Goal: Book appointment/travel/reservation

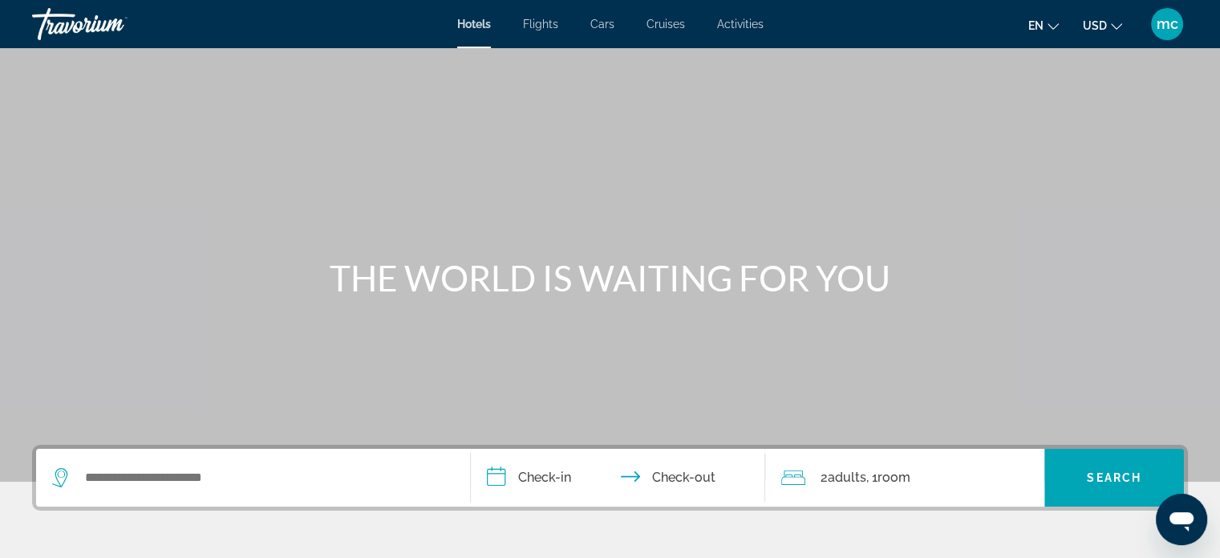
click at [736, 22] on span "Activities" at bounding box center [740, 24] width 47 height 13
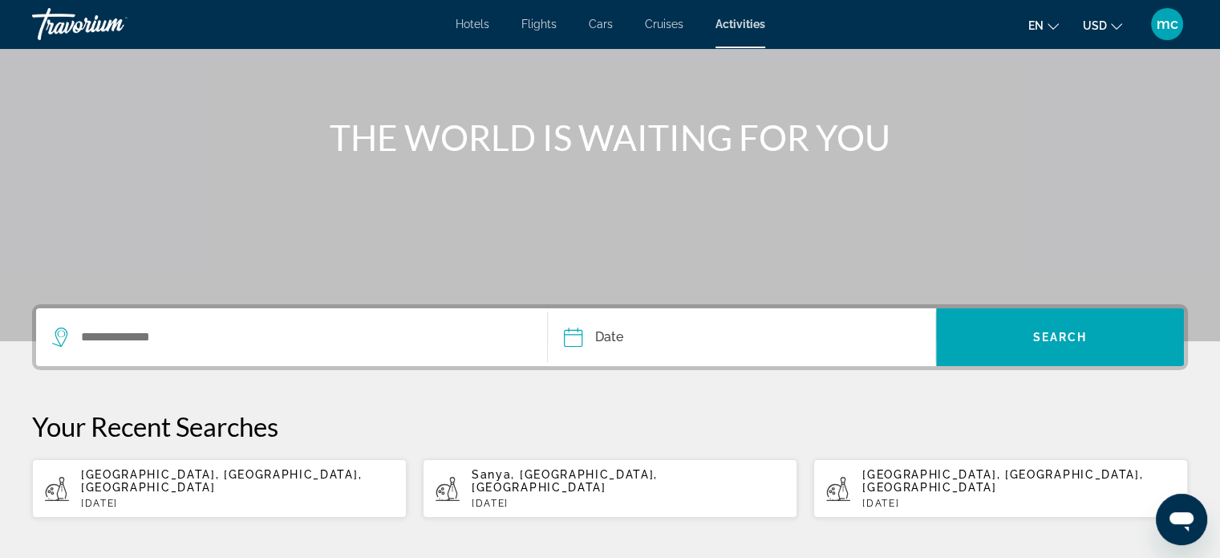
scroll to position [160, 0]
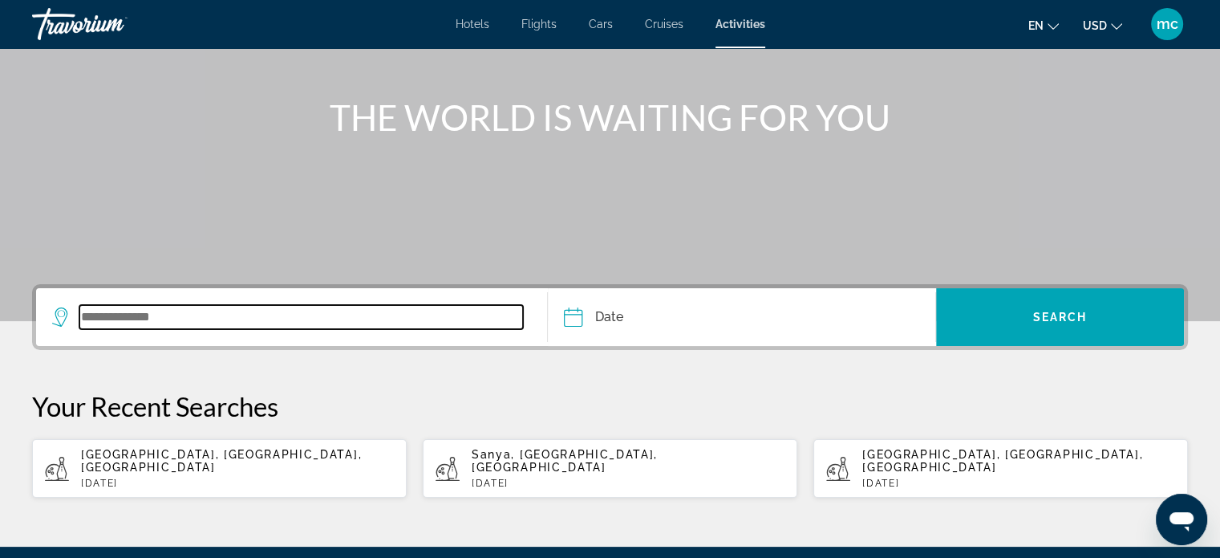
click at [208, 318] on input "Search widget" at bounding box center [301, 317] width 444 height 24
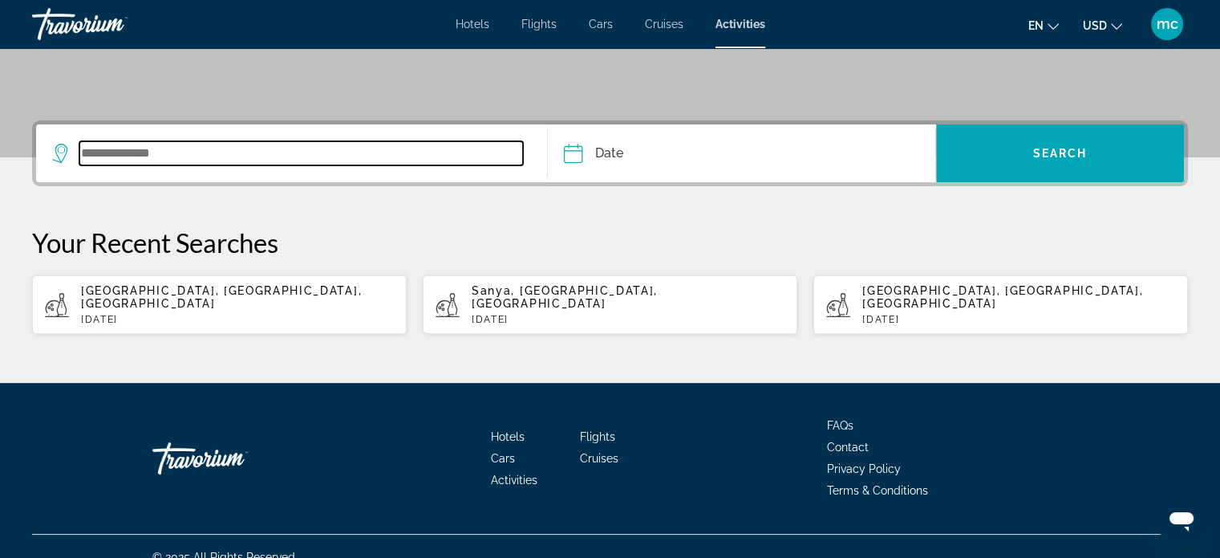
scroll to position [331, 0]
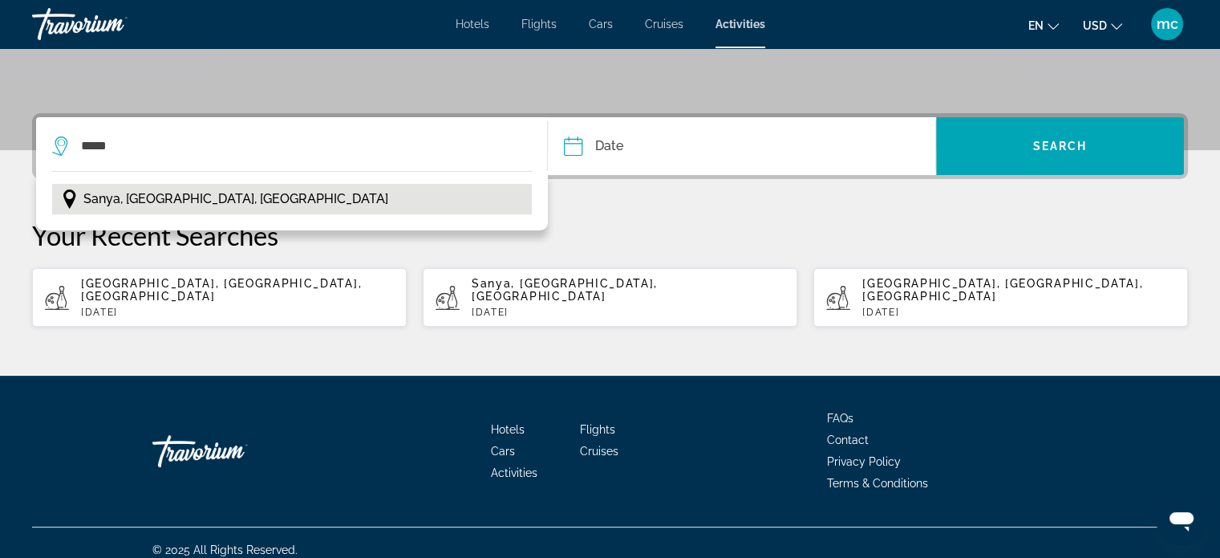
click at [199, 200] on span "Sanya, [GEOGRAPHIC_DATA], [GEOGRAPHIC_DATA]" at bounding box center [235, 199] width 305 height 22
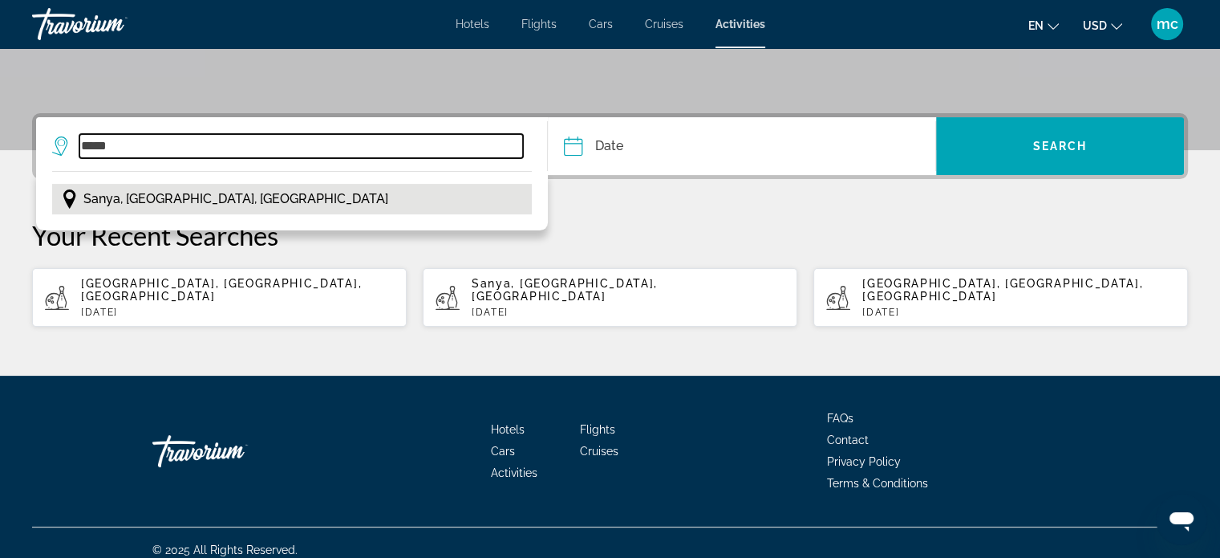
type input "**********"
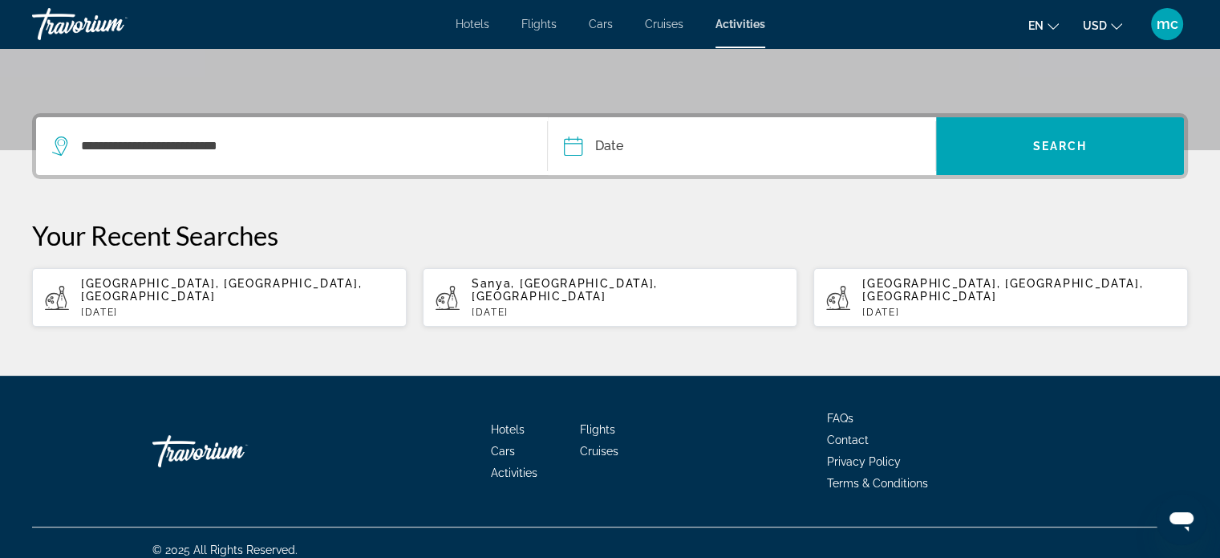
click at [612, 144] on input "Date" at bounding box center [656, 148] width 192 height 63
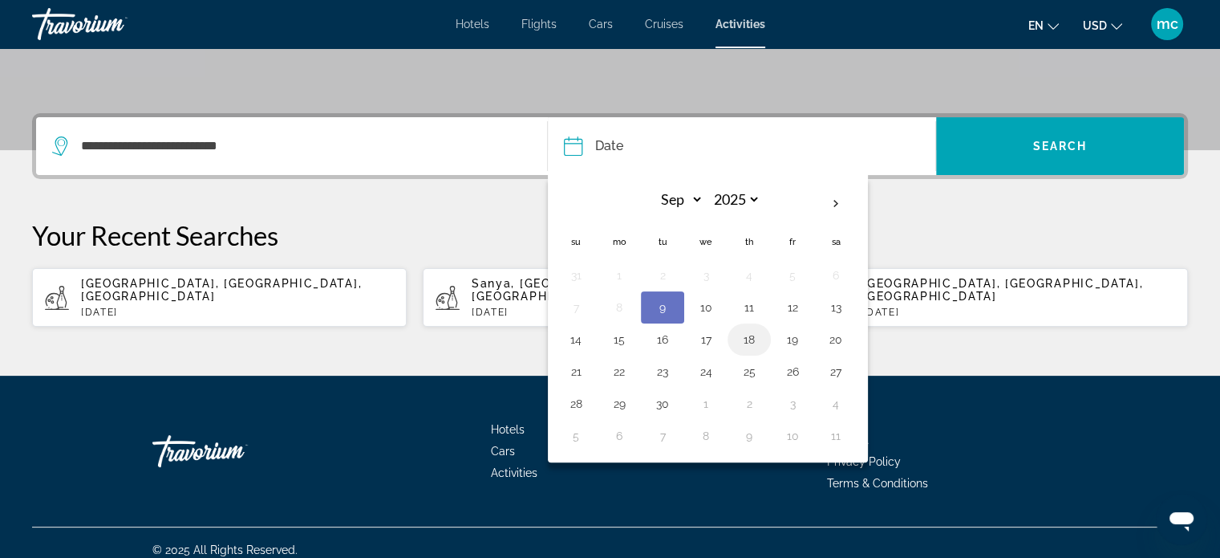
click at [747, 335] on button "18" at bounding box center [750, 339] width 26 height 22
type input "**********"
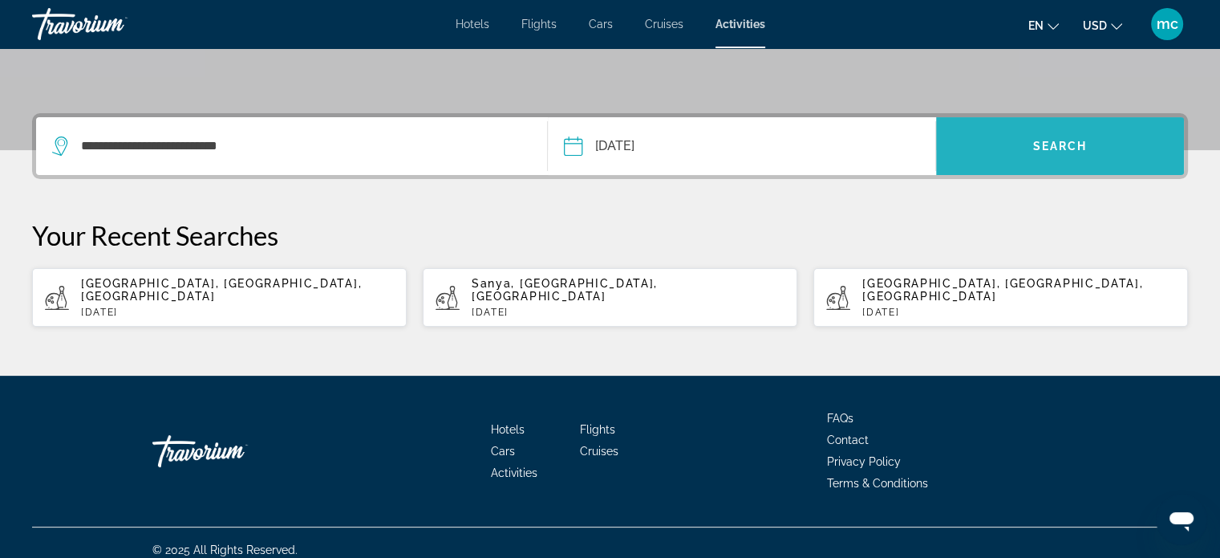
click at [1030, 136] on span "Search widget" at bounding box center [1060, 146] width 248 height 39
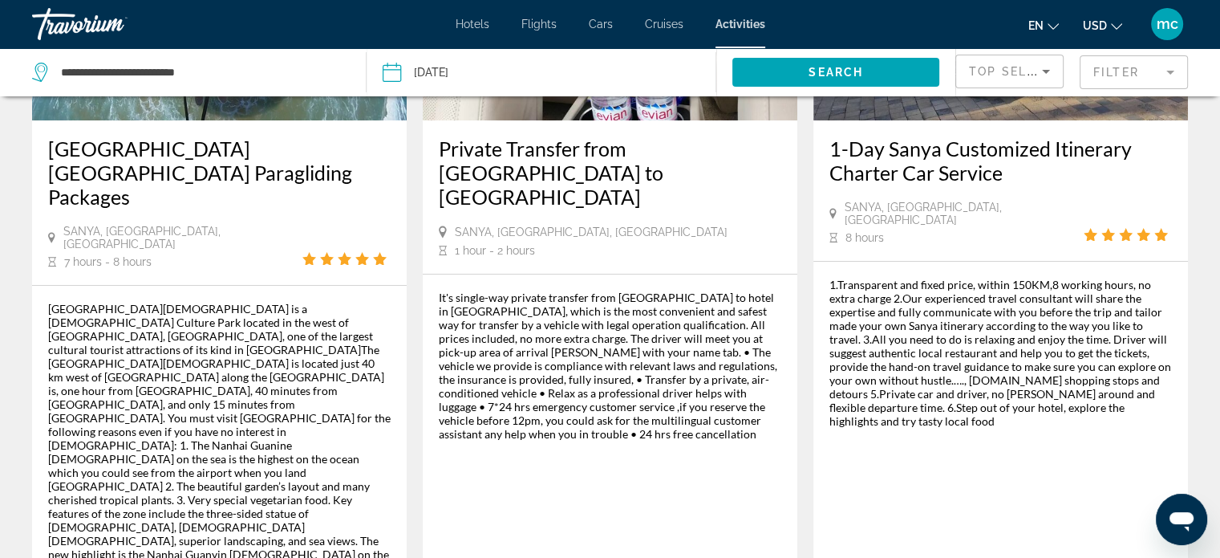
scroll to position [321, 0]
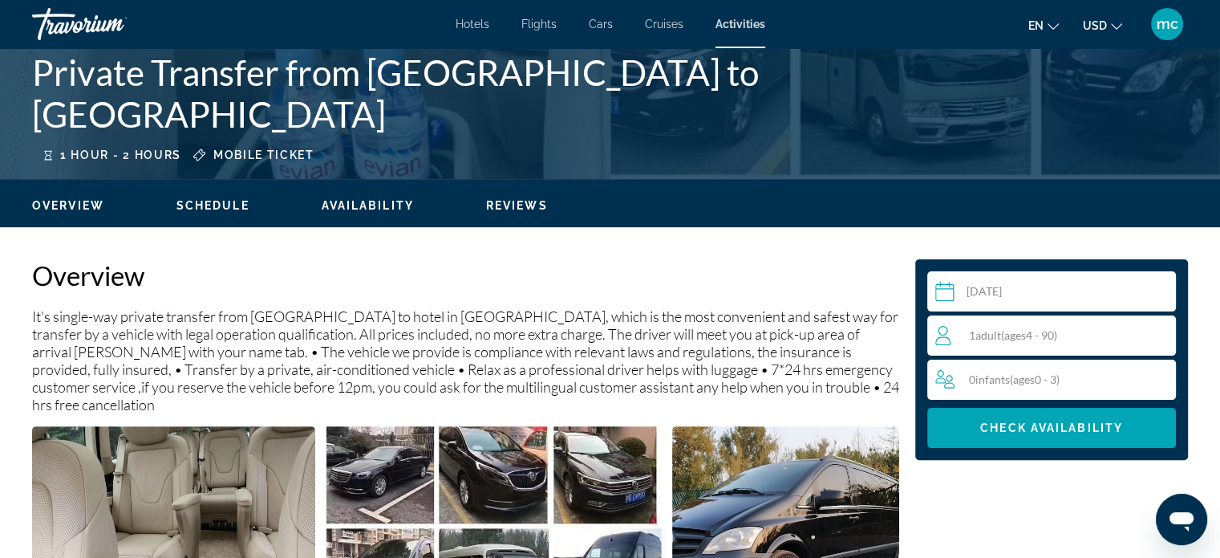
scroll to position [353, 0]
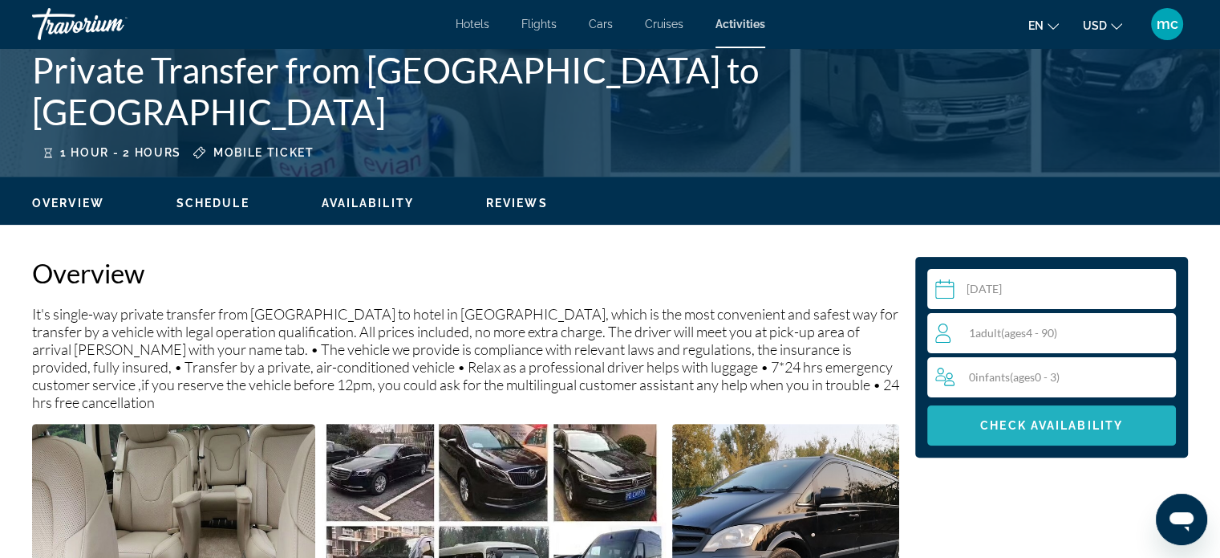
click at [1038, 427] on span "Check Availability" at bounding box center [1051, 425] width 143 height 13
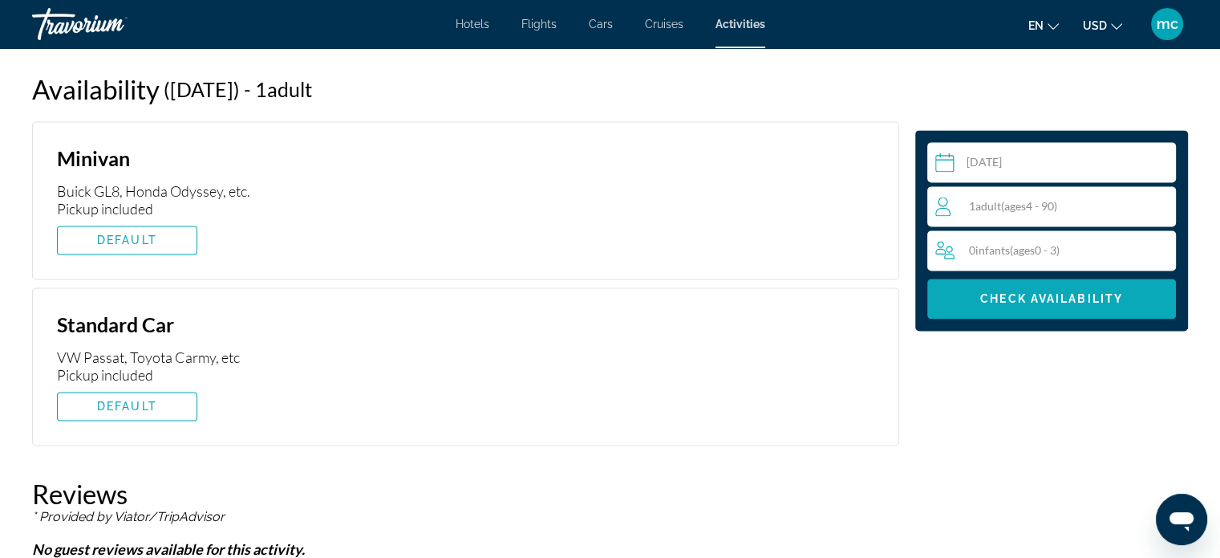
scroll to position [2266, 0]
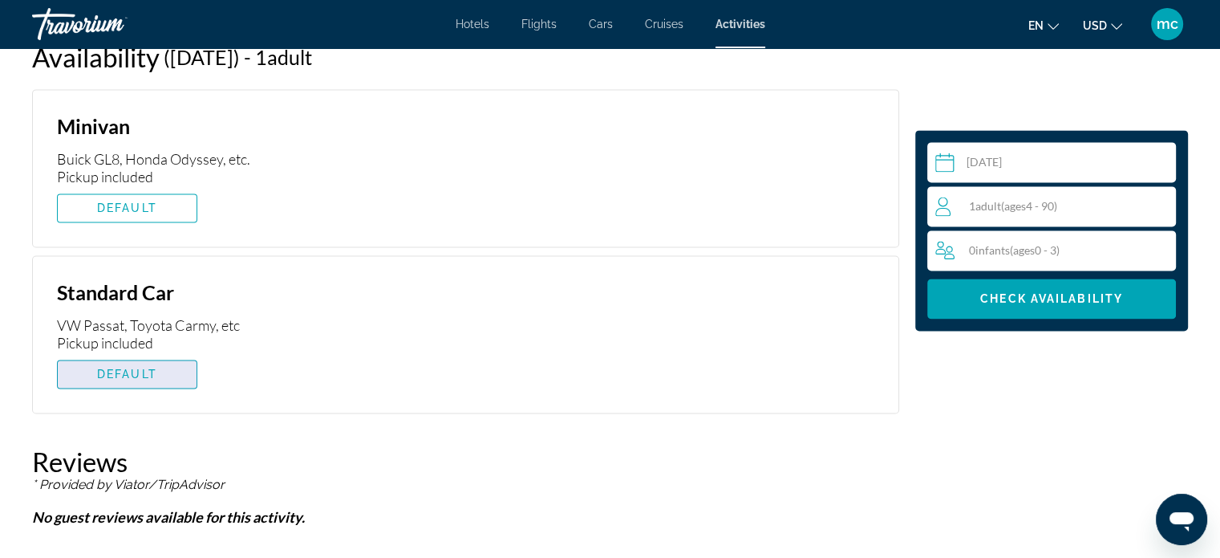
click at [116, 355] on span "Main content" at bounding box center [127, 374] width 139 height 39
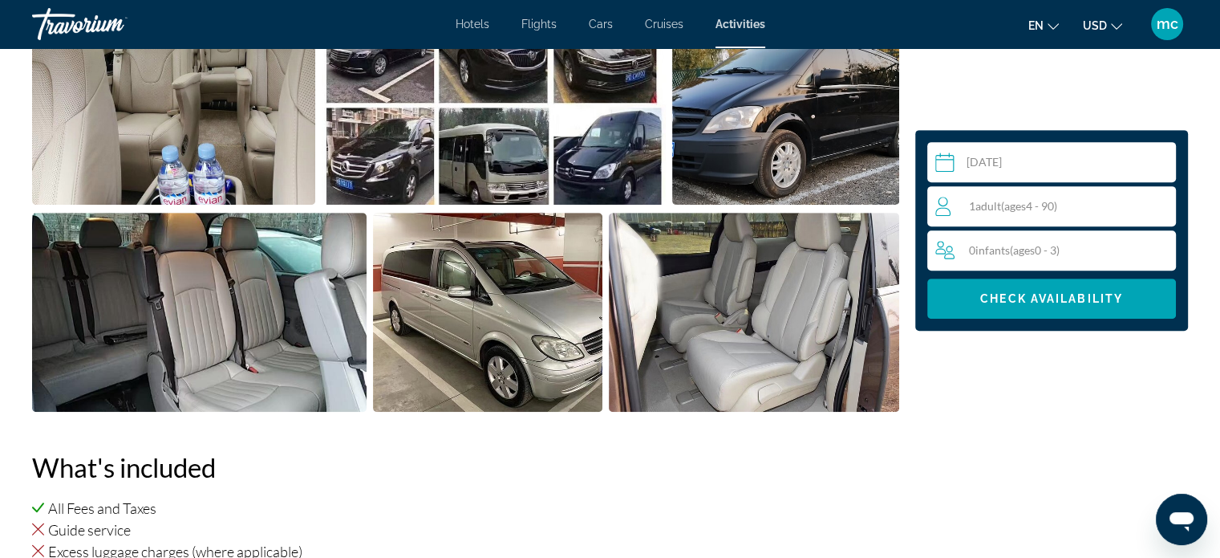
scroll to position [630, 0]
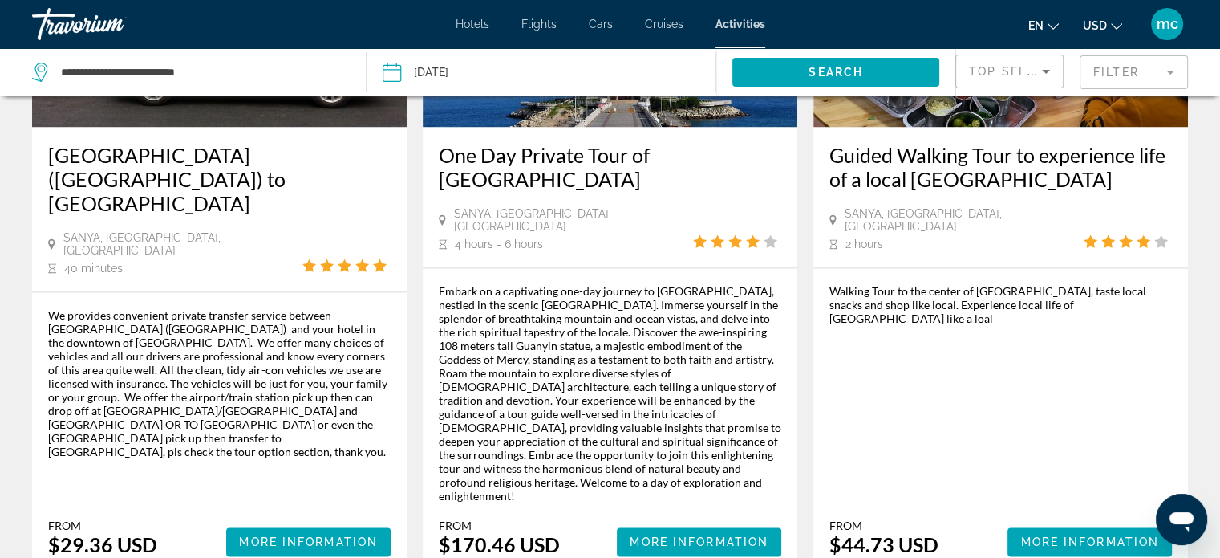
scroll to position [2471, 0]
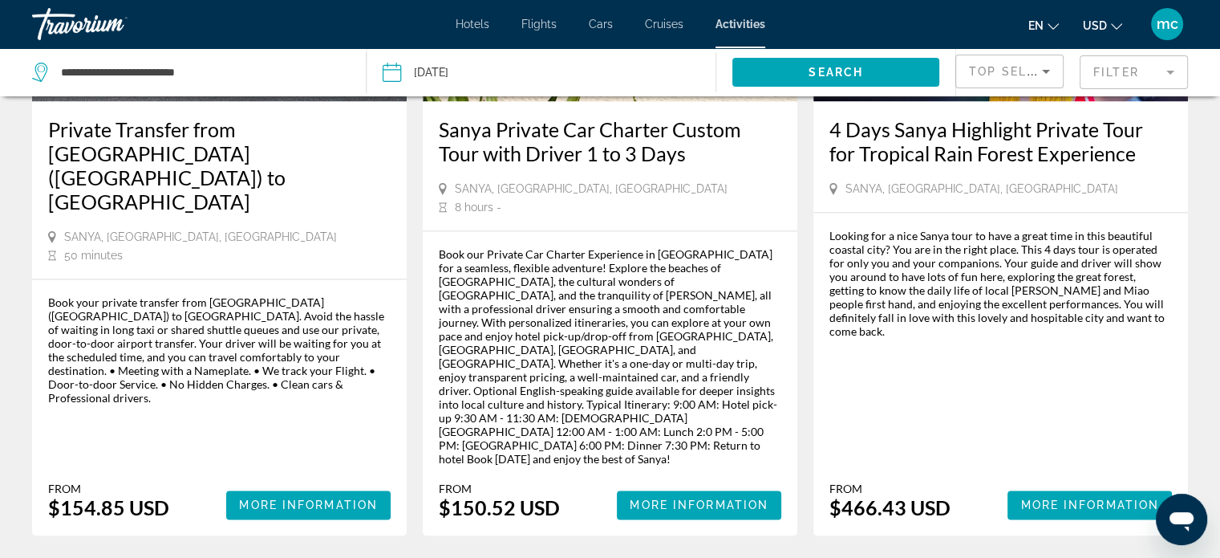
scroll to position [2311, 0]
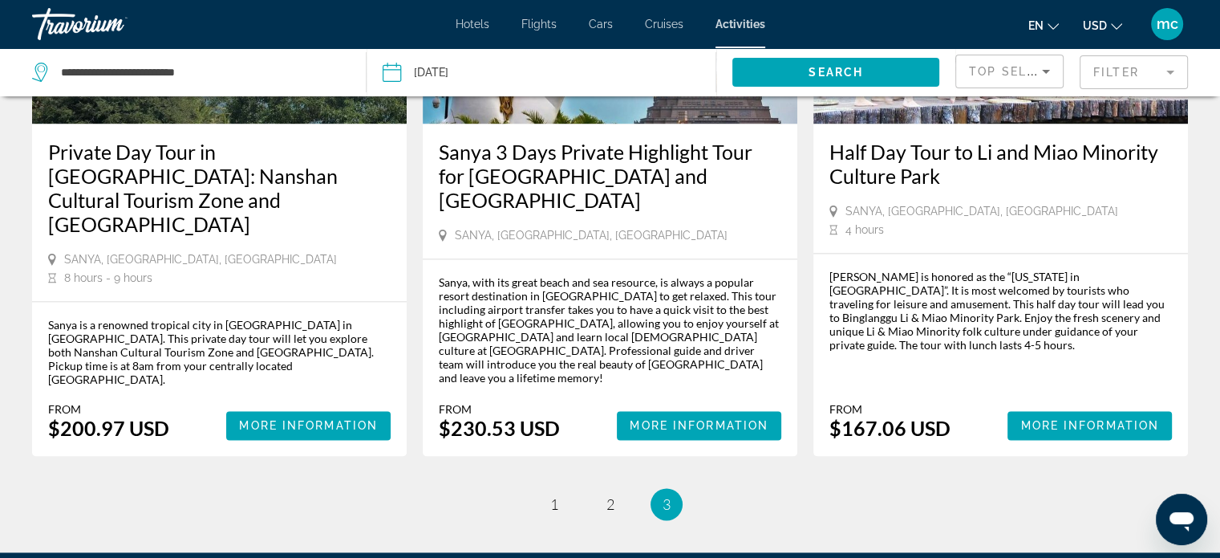
scroll to position [2192, 0]
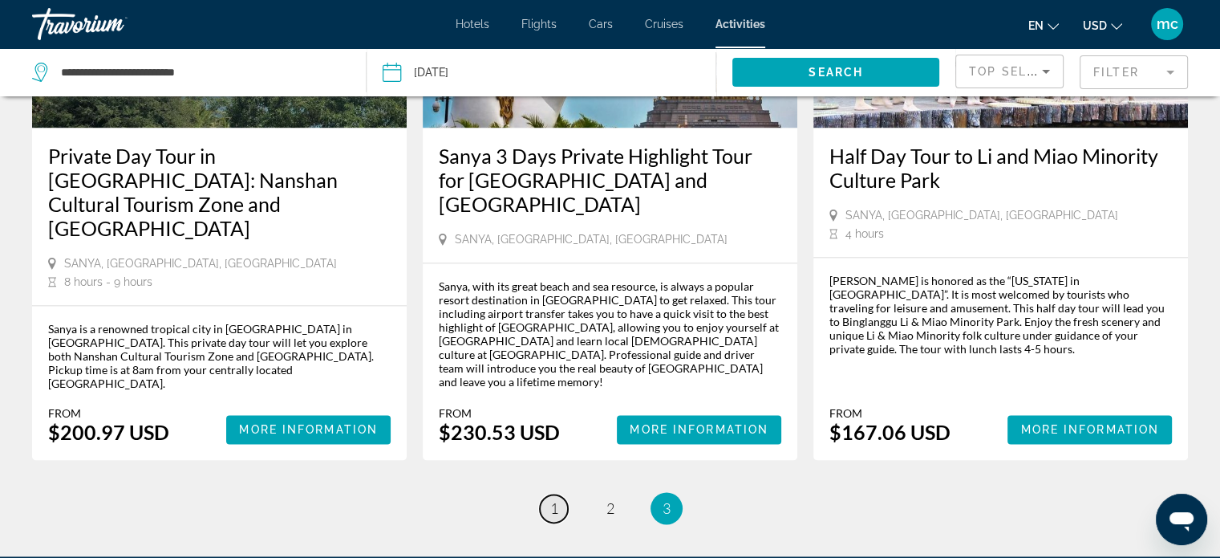
click at [558, 494] on link "page 1" at bounding box center [554, 508] width 28 height 28
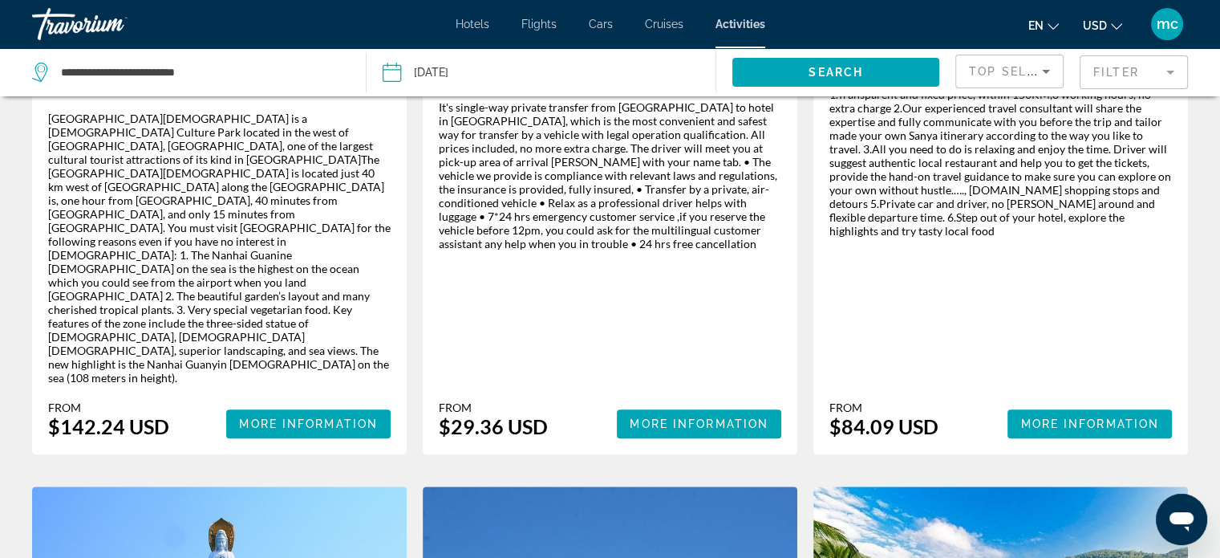
scroll to position [449, 0]
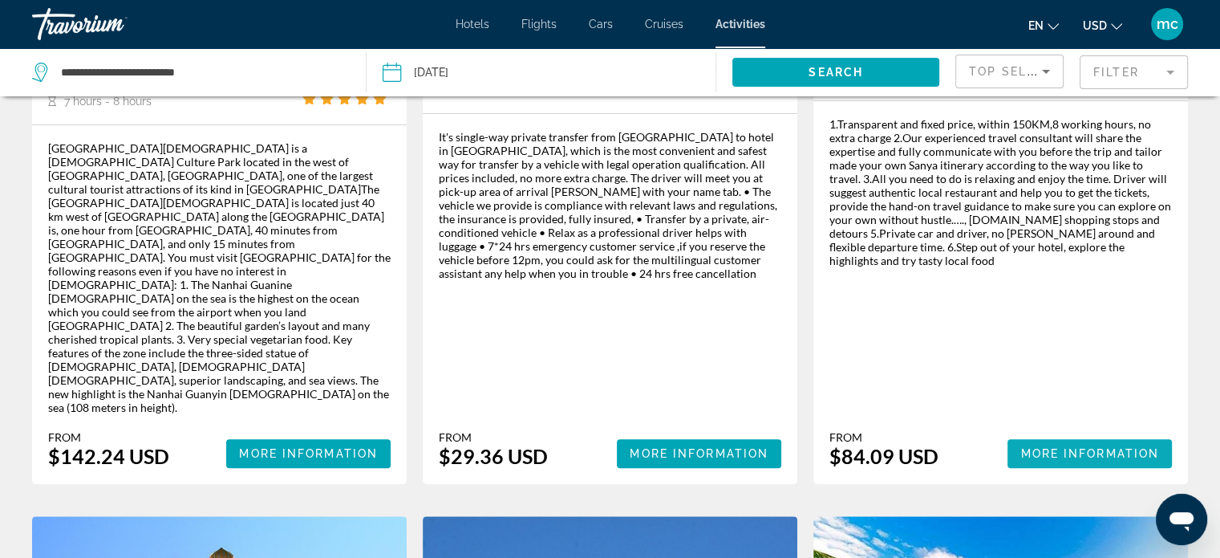
click at [1057, 447] on span "More Information" at bounding box center [1090, 453] width 139 height 13
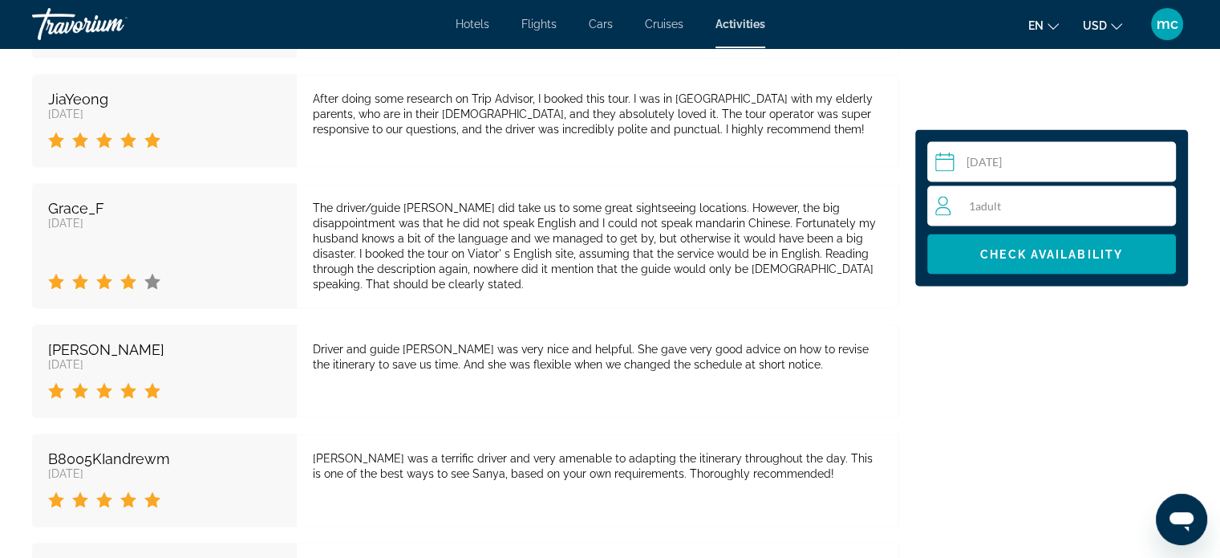
scroll to position [3113, 0]
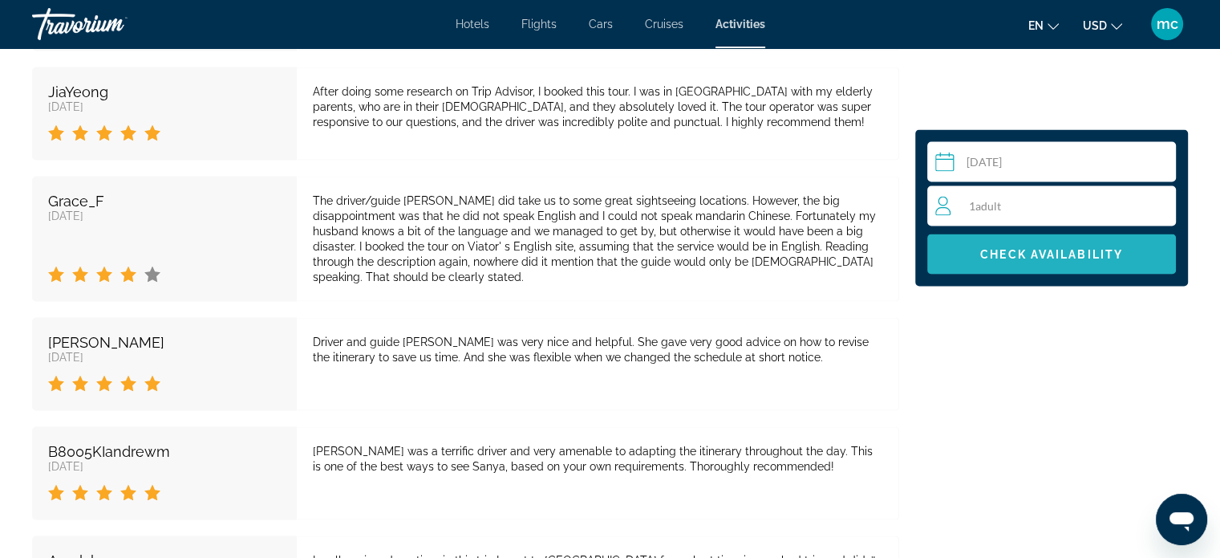
click at [1047, 258] on span "Check Availability" at bounding box center [1051, 254] width 143 height 13
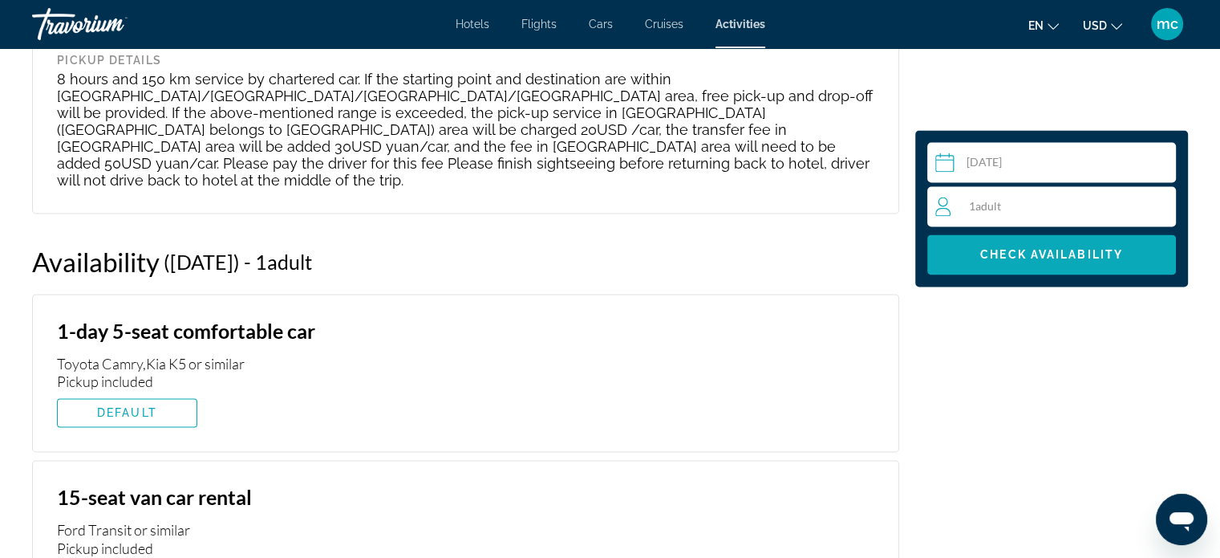
scroll to position [2475, 0]
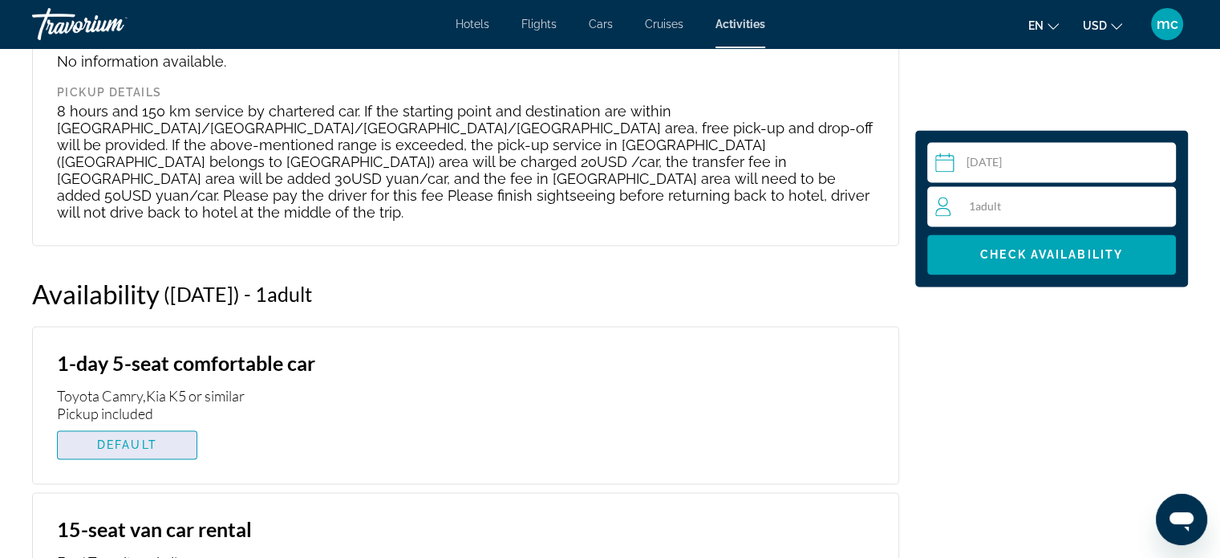
click at [111, 438] on span "DEFAULT" at bounding box center [127, 444] width 60 height 13
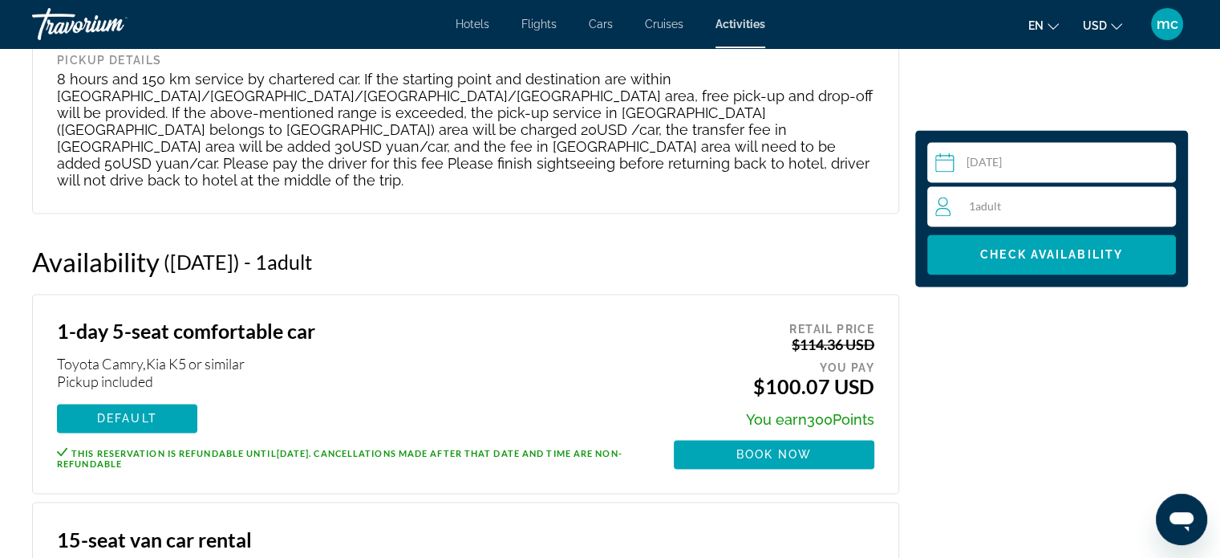
scroll to position [2539, 0]
